Goal: Navigation & Orientation: Find specific page/section

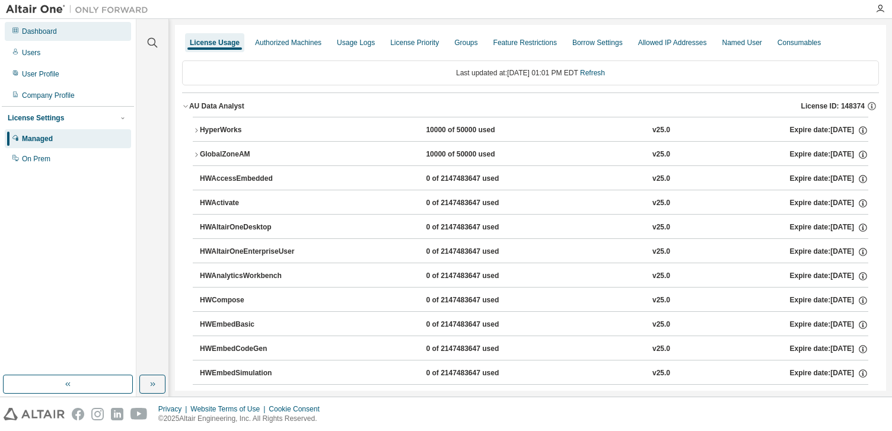
click at [37, 31] on div "Dashboard" at bounding box center [39, 31] width 35 height 9
